Goal: Transaction & Acquisition: Obtain resource

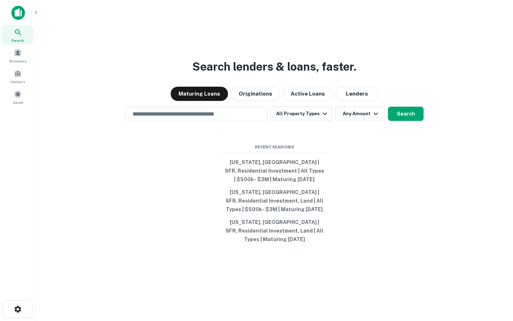
click at [446, 74] on div "Search lenders & loans, faster. Maturing Loans Originations Active Loans Lender…" at bounding box center [274, 177] width 466 height 321
click at [17, 76] on span at bounding box center [18, 74] width 8 height 8
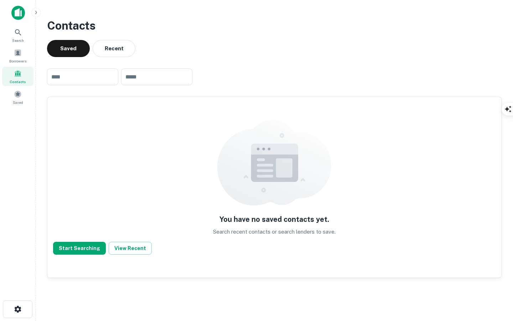
click at [505, 144] on div "Contacts Saved Recent ​ ​ You have no saved contacts yet. Search recent contact…" at bounding box center [274, 147] width 466 height 272
click at [504, 134] on div "button" at bounding box center [503, 137] width 11 height 11
click at [26, 14] on div at bounding box center [46, 13] width 71 height 14
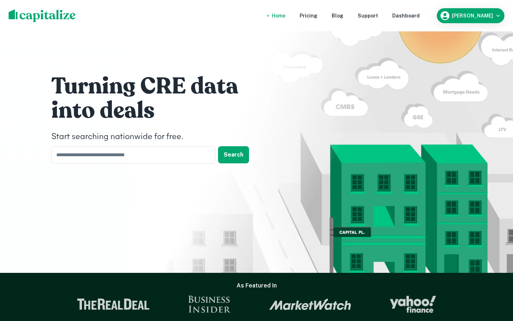
click at [429, 20] on nav "Home Pricing Blog Support Dashboard" at bounding box center [346, 16] width 171 height 16
click at [420, 12] on div "Dashboard" at bounding box center [406, 16] width 27 height 8
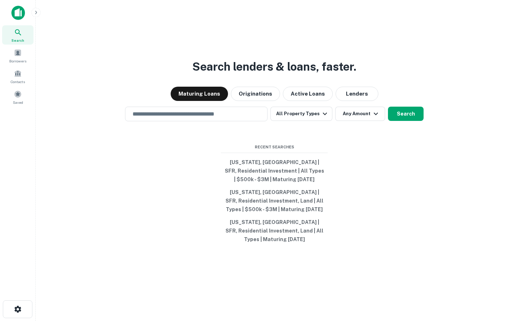
click at [31, 11] on div at bounding box center [46, 13] width 71 height 14
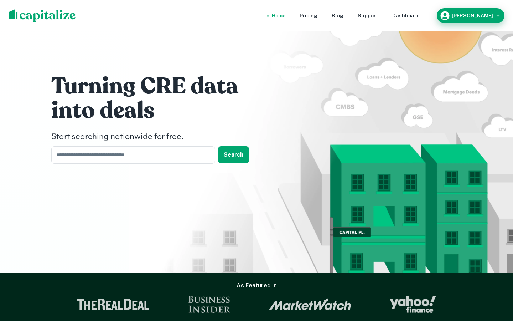
click at [484, 18] on h6 "[PERSON_NAME]" at bounding box center [472, 15] width 41 height 5
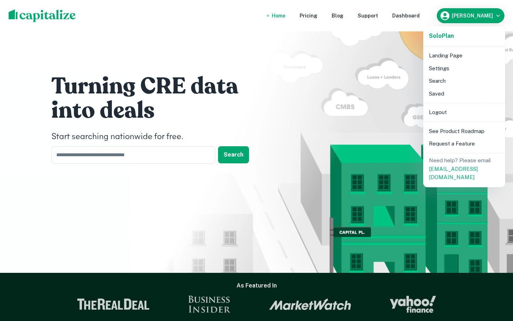
click at [420, 16] on div at bounding box center [256, 160] width 513 height 321
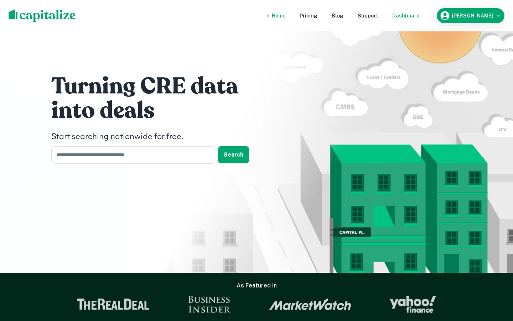
click at [420, 16] on div "Dashboard" at bounding box center [406, 16] width 27 height 8
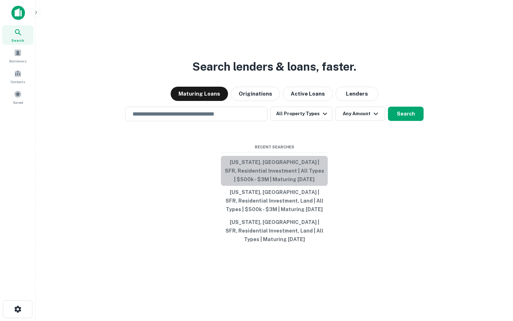
click at [282, 173] on button "[US_STATE], [GEOGRAPHIC_DATA] | SFR, Residential Investment | All Types | $500k…" at bounding box center [274, 171] width 107 height 30
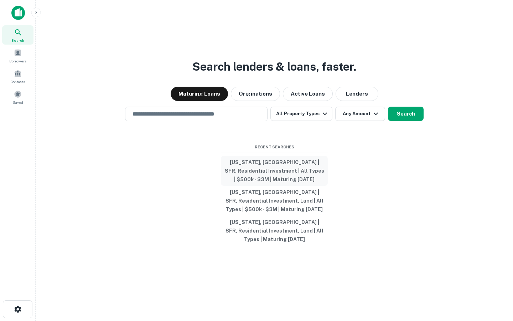
type input "**********"
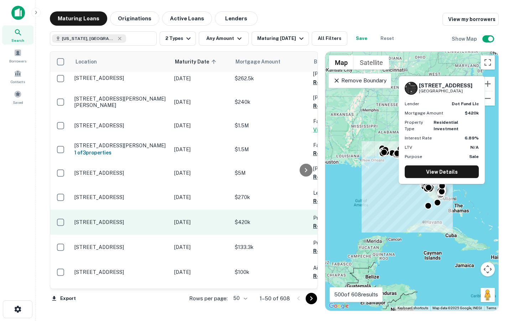
scroll to position [477, 0]
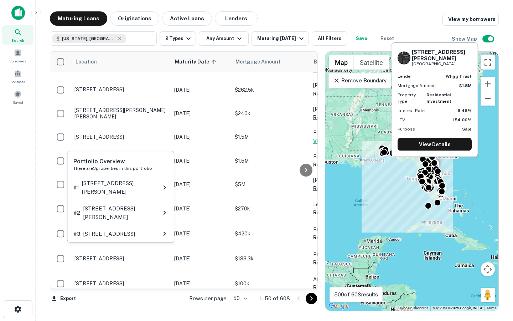
click at [114, 168] on span "There are 3 properties in this portfolio" at bounding box center [112, 168] width 79 height 5
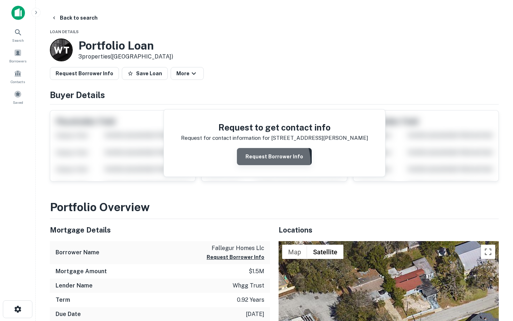
click at [261, 163] on button "Request Borrower Info" at bounding box center [274, 156] width 75 height 17
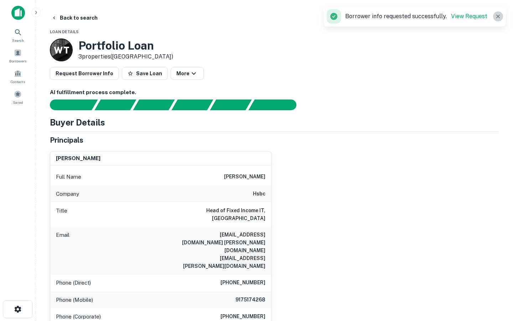
click at [499, 16] on icon "button" at bounding box center [498, 16] width 7 height 7
click at [0, 321] on div at bounding box center [0, 321] width 0 height 0
click at [405, 88] on h6 "AI fulfillment process complete." at bounding box center [274, 92] width 449 height 8
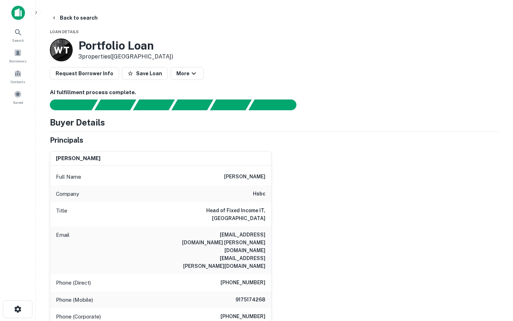
click at [459, 106] on div at bounding box center [270, 104] width 458 height 11
click at [57, 13] on button "Back to search" at bounding box center [74, 17] width 52 height 13
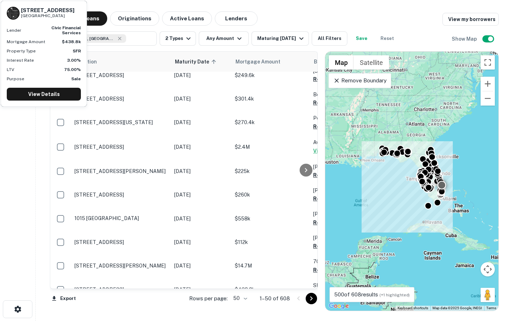
scroll to position [892, 0]
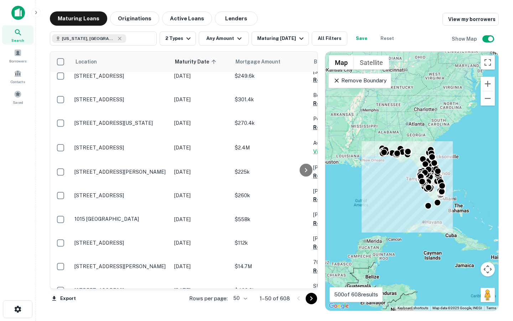
click at [312, 294] on icon "Go to next page" at bounding box center [311, 298] width 9 height 9
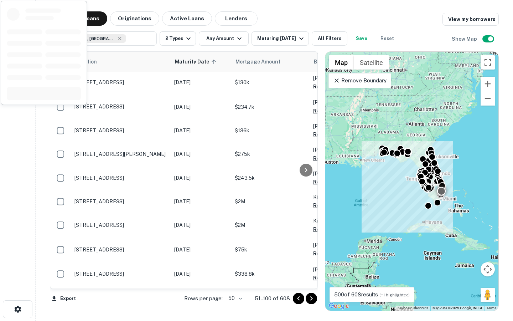
scroll to position [222, 0]
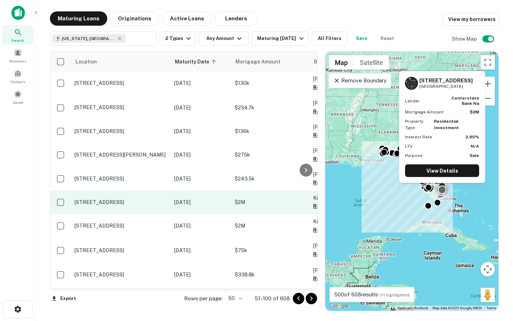
click at [266, 198] on td "$2M" at bounding box center [270, 202] width 78 height 24
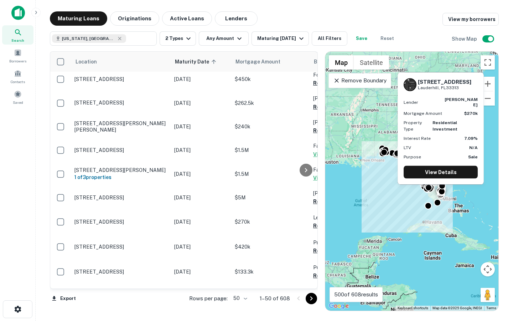
scroll to position [466, 0]
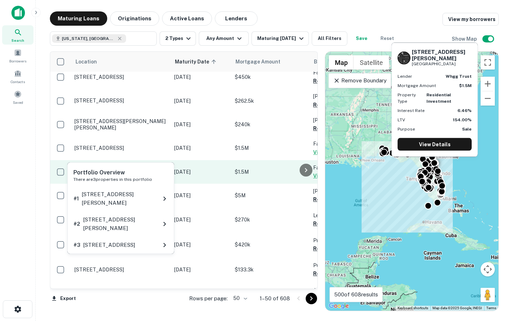
click at [164, 171] on h6 "1 of 3 properties" at bounding box center [121, 175] width 93 height 8
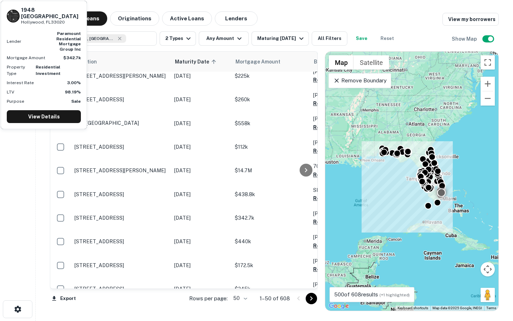
scroll to position [988, 0]
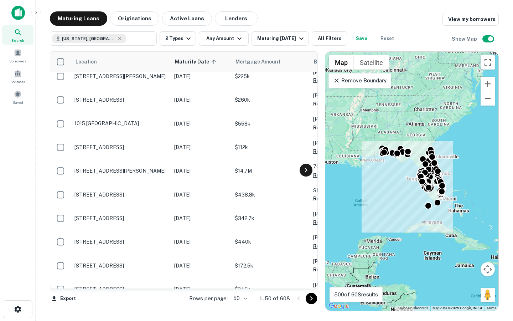
click at [308, 173] on icon at bounding box center [306, 170] width 9 height 9
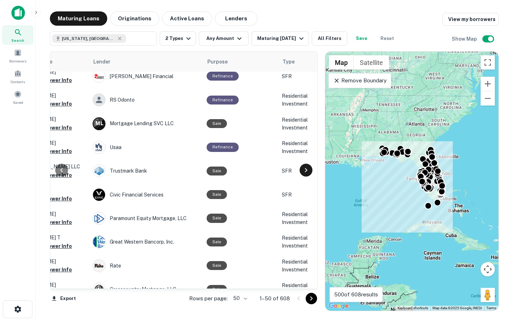
scroll to position [988, 299]
click at [60, 168] on icon at bounding box center [61, 170] width 9 height 9
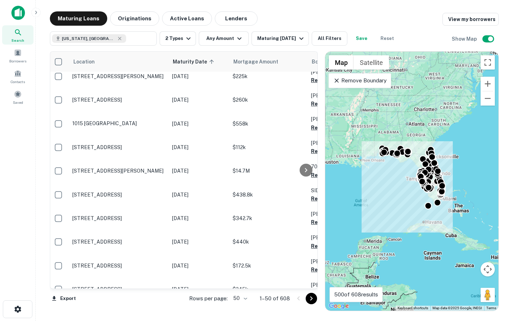
scroll to position [988, 0]
click at [312, 300] on icon "Go to next page" at bounding box center [311, 298] width 9 height 9
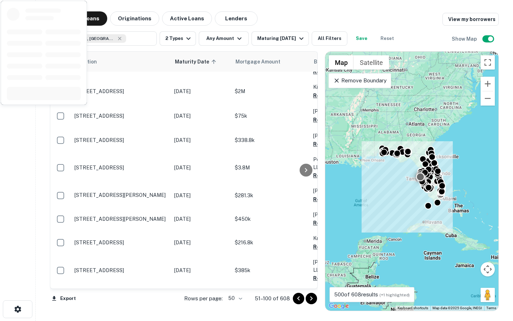
scroll to position [354, 0]
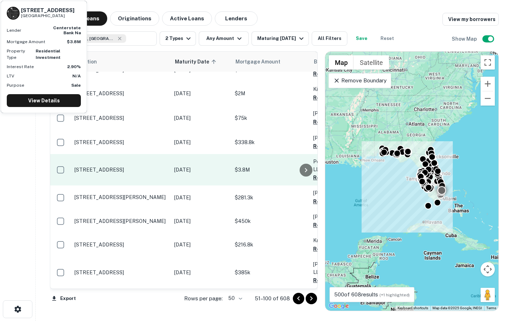
click at [149, 166] on p "[STREET_ADDRESS]" at bounding box center [121, 169] width 93 height 6
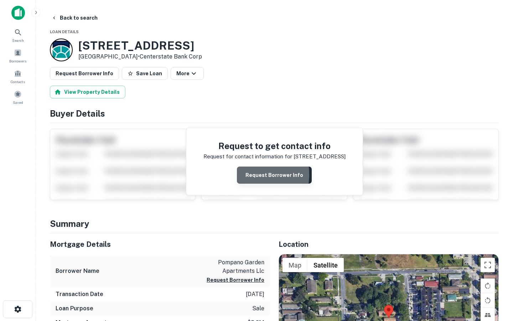
click at [244, 174] on button "Request Borrower Info" at bounding box center [274, 174] width 75 height 17
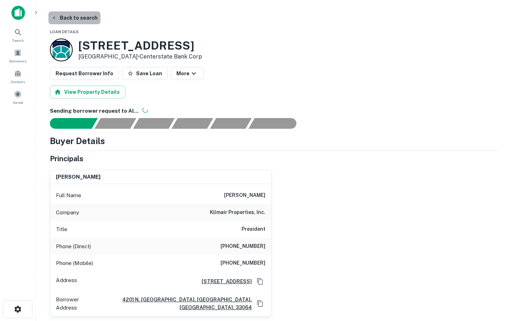
click at [78, 17] on button "Back to search" at bounding box center [74, 17] width 52 height 13
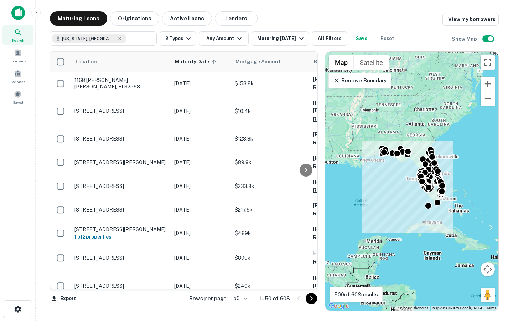
click at [307, 299] on icon "Go to next page" at bounding box center [311, 298] width 9 height 9
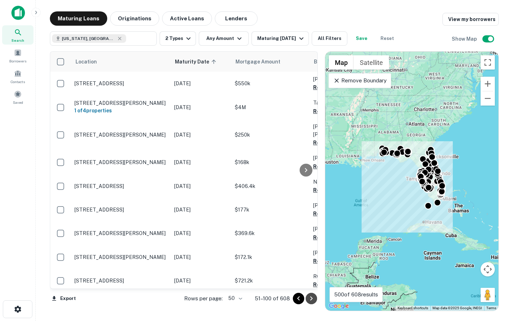
click at [309, 299] on icon "Go to next page" at bounding box center [311, 298] width 9 height 9
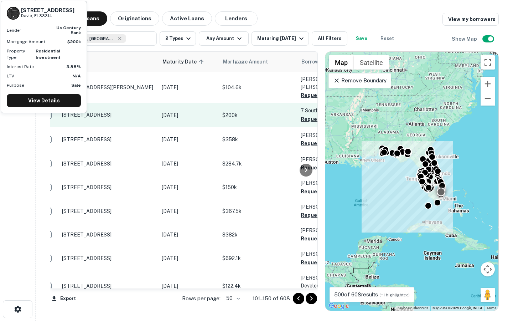
scroll to position [0, 14]
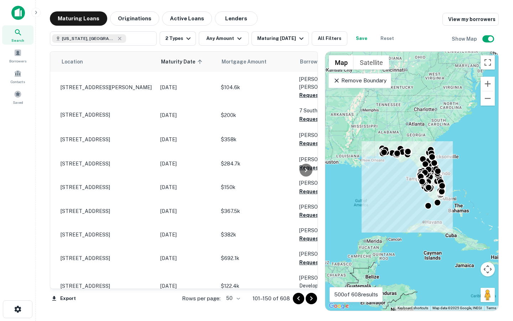
click at [15, 148] on div "Search Borrowers Contacts Saved" at bounding box center [17, 149] width 35 height 299
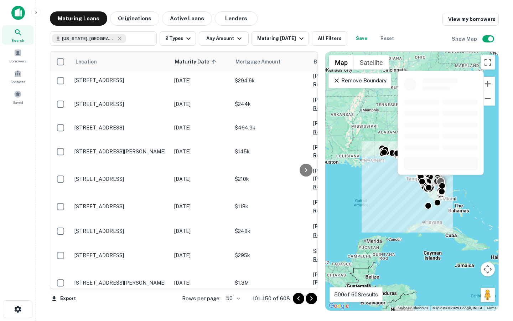
scroll to position [0, 0]
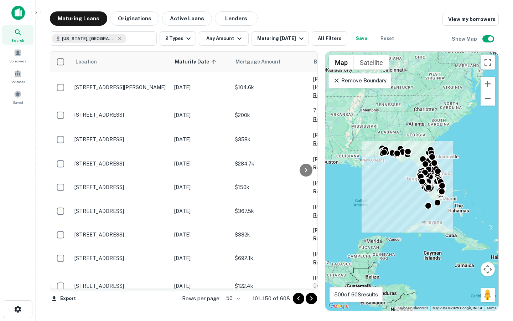
click at [312, 298] on icon "Go to next page" at bounding box center [311, 298] width 2 height 4
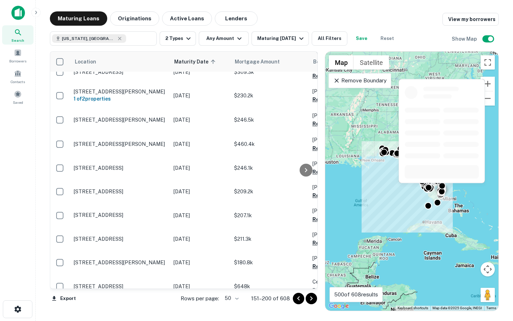
scroll to position [1011, 1]
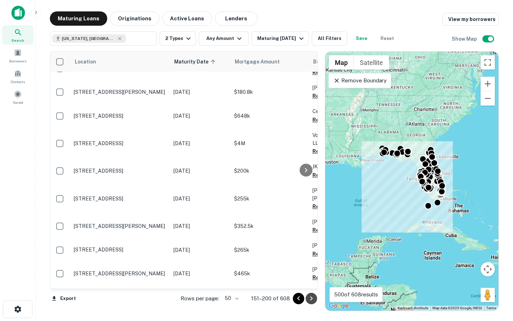
click at [310, 294] on icon "Go to next page" at bounding box center [311, 298] width 9 height 9
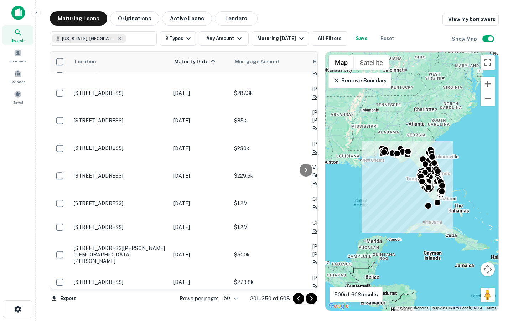
click at [295, 303] on div at bounding box center [305, 298] width 24 height 11
click at [296, 299] on icon "Go to previous page" at bounding box center [298, 298] width 9 height 9
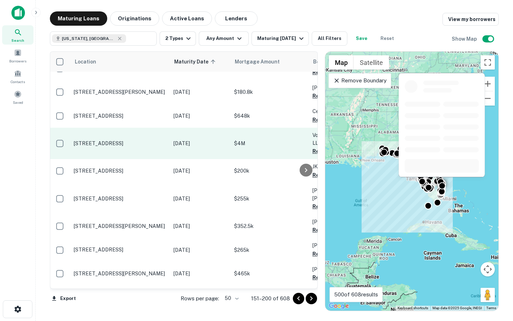
click at [269, 139] on p "$4M" at bounding box center [269, 143] width 71 height 8
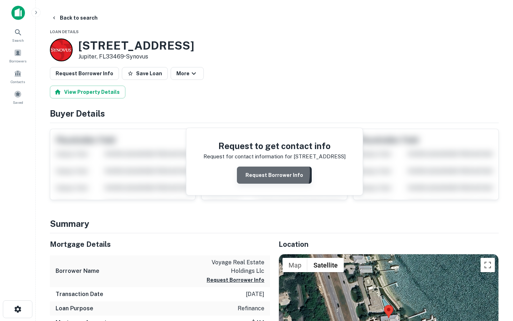
click at [263, 173] on button "Request Borrower Info" at bounding box center [274, 174] width 75 height 17
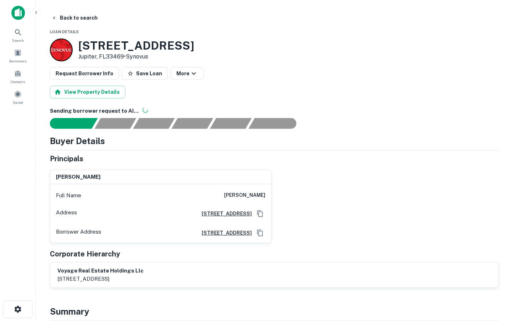
click at [354, 91] on div "View Property Details" at bounding box center [274, 92] width 449 height 13
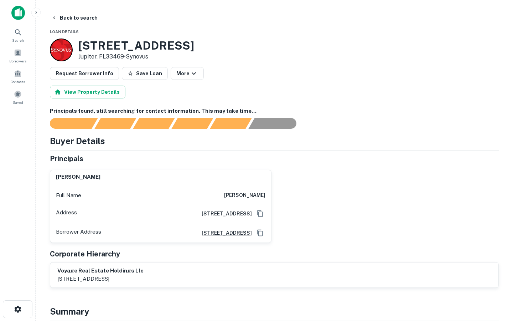
click at [188, 92] on div "View Property Details" at bounding box center [274, 92] width 449 height 13
click at [55, 15] on icon "button" at bounding box center [54, 18] width 6 height 6
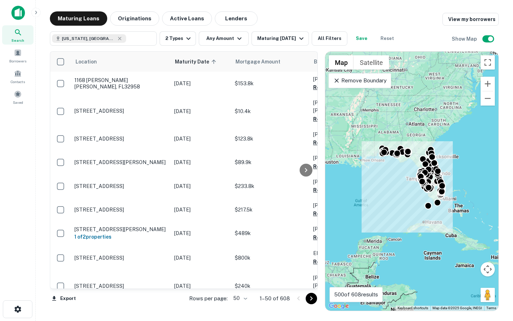
click at [312, 300] on icon "Go to next page" at bounding box center [311, 298] width 9 height 9
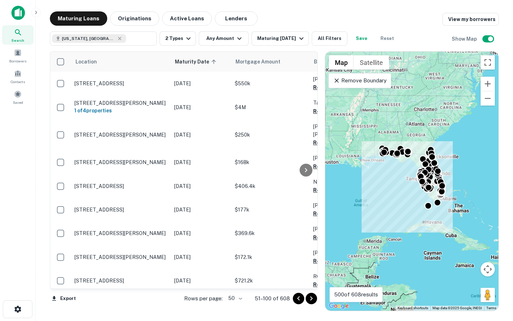
click at [311, 301] on icon "Go to next page" at bounding box center [311, 298] width 9 height 9
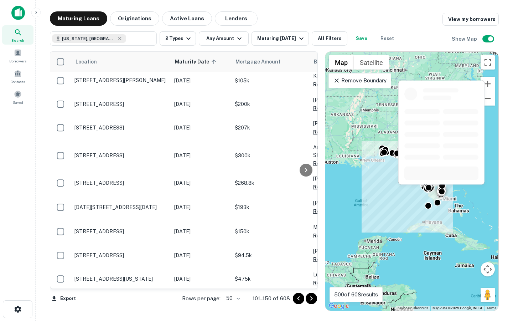
scroll to position [999, 0]
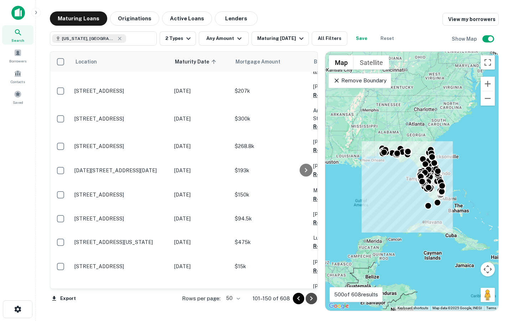
click at [309, 295] on icon "Go to next page" at bounding box center [311, 298] width 9 height 9
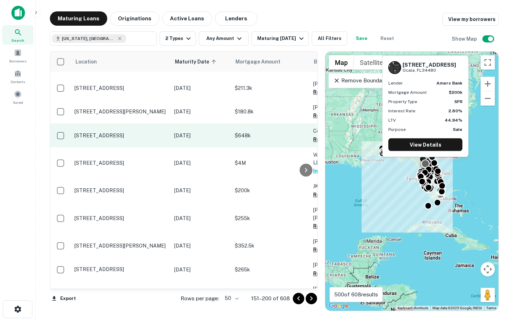
scroll to position [1011, 0]
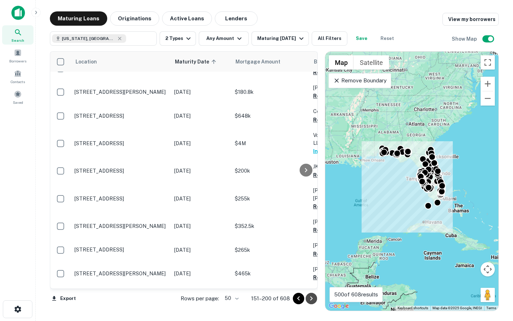
click at [313, 300] on icon "Go to next page" at bounding box center [311, 298] width 9 height 9
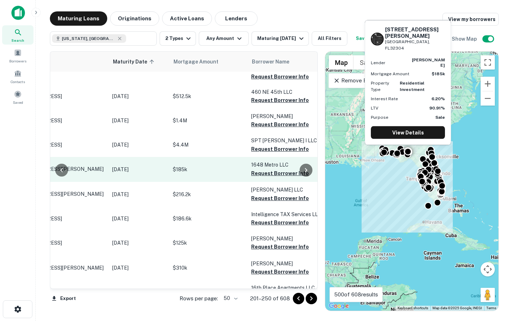
scroll to position [527, 0]
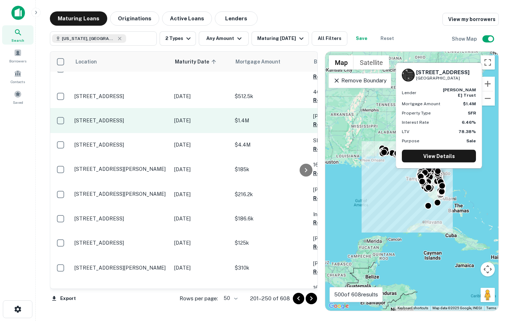
click at [260, 117] on p "$1.4M" at bounding box center [270, 121] width 71 height 8
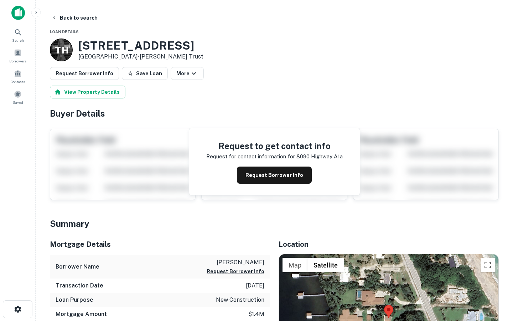
click at [256, 162] on div "Request to get contact info Request for contact information for [STREET_ADDRESS…" at bounding box center [274, 161] width 171 height 67
click at [262, 170] on button "Request Borrower Info" at bounding box center [274, 174] width 75 height 17
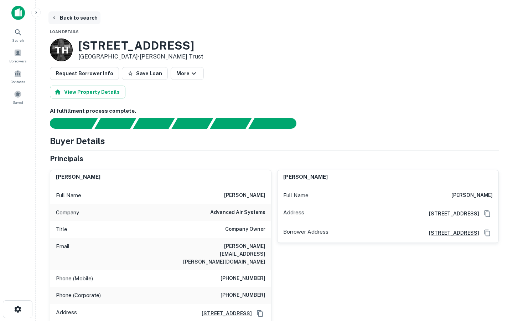
click at [76, 19] on button "Back to search" at bounding box center [74, 17] width 52 height 13
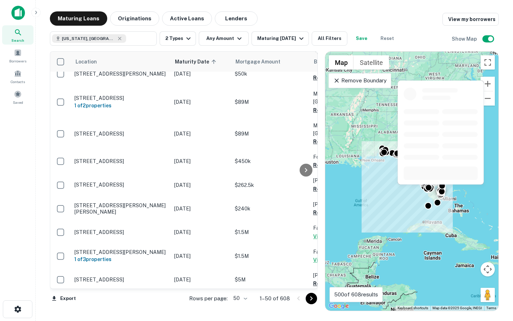
scroll to position [381, 0]
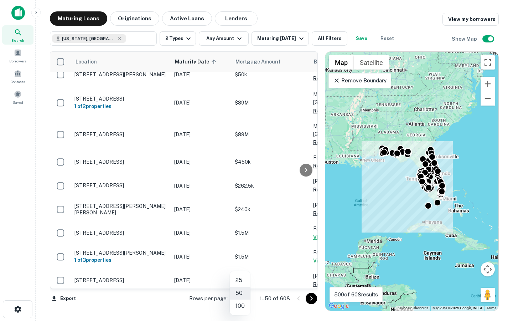
click at [248, 297] on body "Search Borrowers Contacts Saved Maturing Loans Originations Active Loans Lender…" at bounding box center [256, 160] width 513 height 321
click at [282, 303] on div at bounding box center [256, 160] width 513 height 321
click at [312, 298] on icon "Go to next page" at bounding box center [311, 298] width 2 height 4
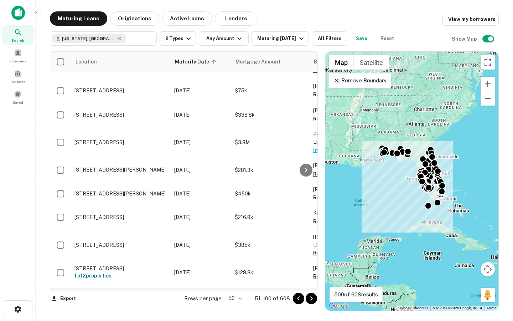
click at [311, 298] on icon "Go to next page" at bounding box center [311, 298] width 9 height 9
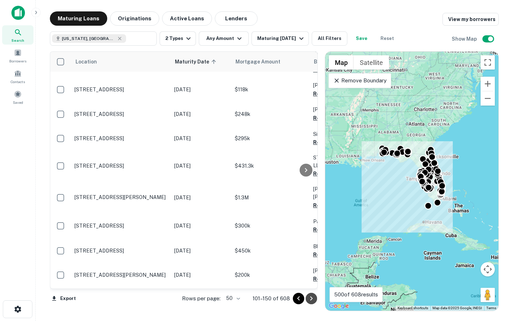
click at [311, 298] on icon "Go to next page" at bounding box center [311, 298] width 9 height 9
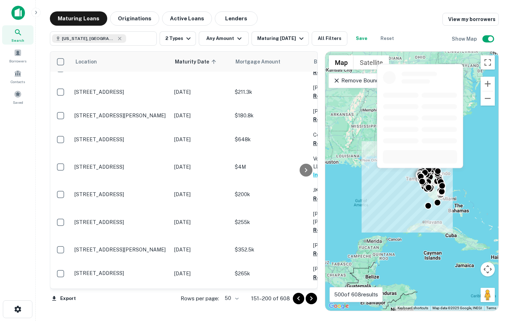
scroll to position [992, 0]
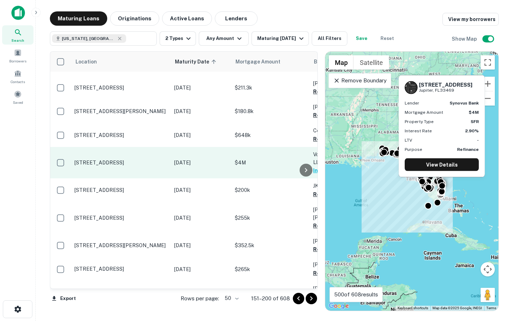
click at [272, 159] on p "$4M" at bounding box center [270, 163] width 71 height 8
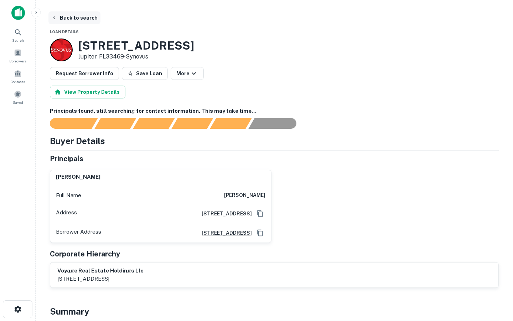
click at [56, 17] on icon "button" at bounding box center [54, 18] width 6 height 6
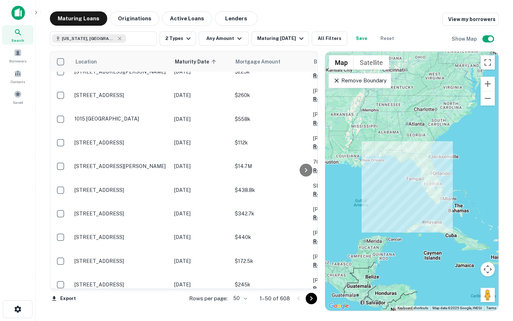
scroll to position [988, 0]
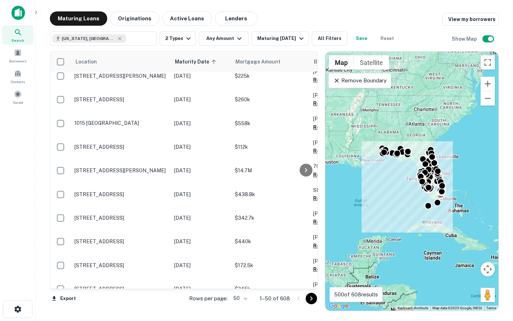
click at [310, 299] on icon "Go to next page" at bounding box center [311, 298] width 9 height 9
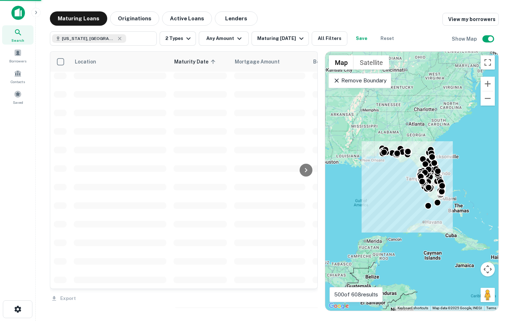
scroll to position [992, 0]
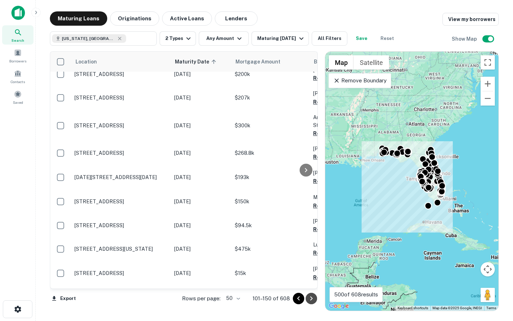
click at [311, 299] on icon "Go to next page" at bounding box center [311, 298] width 2 height 4
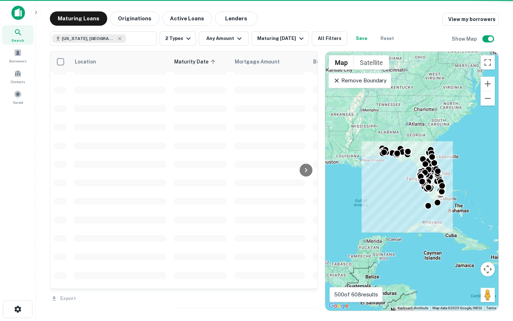
click at [311, 299] on div "Export" at bounding box center [184, 296] width 268 height 15
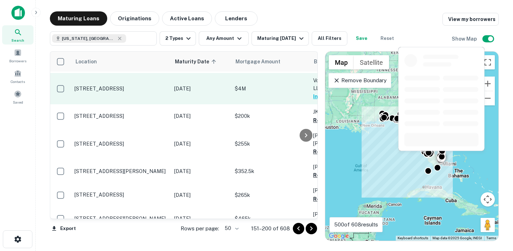
scroll to position [1081, 0]
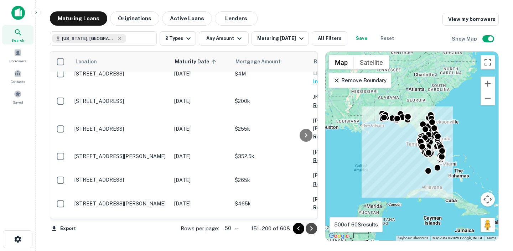
click at [311, 226] on icon "Go to next page" at bounding box center [311, 229] width 9 height 9
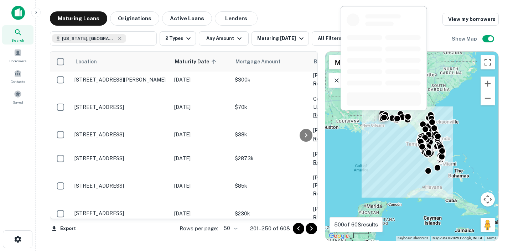
scroll to position [1087, 0]
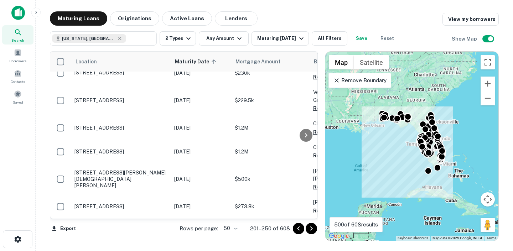
click at [310, 230] on icon "Go to next page" at bounding box center [311, 229] width 9 height 9
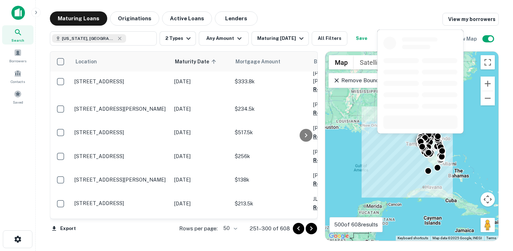
scroll to position [1056, 0]
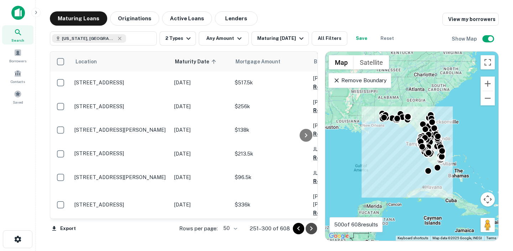
click at [311, 229] on icon "Go to next page" at bounding box center [311, 229] width 9 height 9
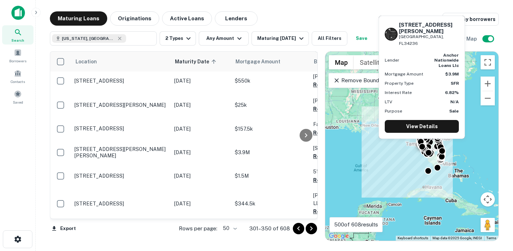
scroll to position [429, 0]
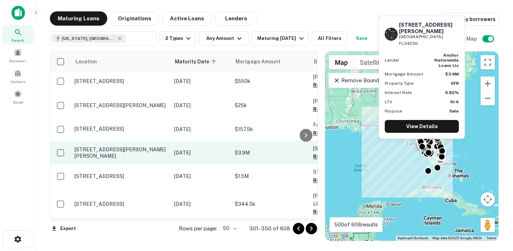
click at [269, 149] on p "$3.9M" at bounding box center [270, 153] width 71 height 8
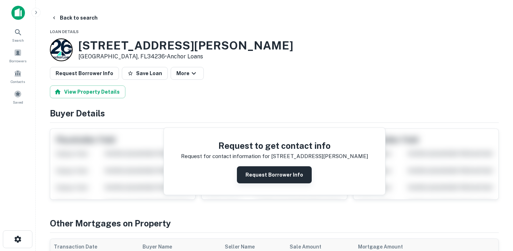
click at [285, 172] on button "Request Borrower Info" at bounding box center [274, 174] width 75 height 17
